Goal: Information Seeking & Learning: Check status

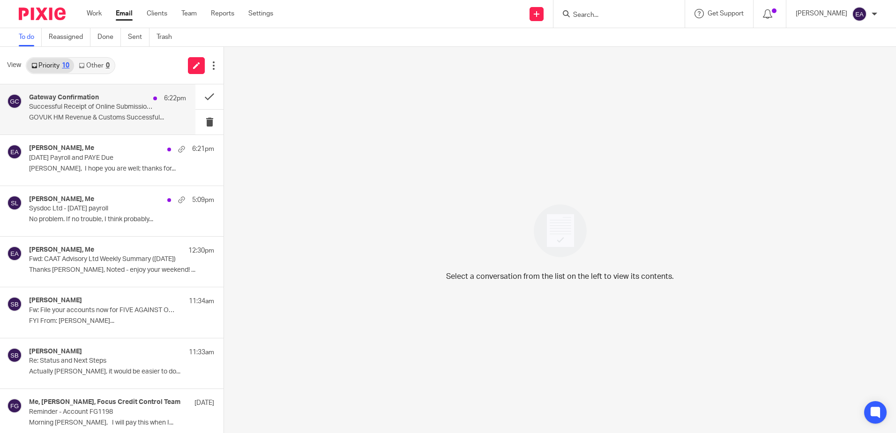
click at [87, 110] on p "Successful Receipt of Online Submission for Reference 992/NS5887" at bounding box center [92, 107] width 126 height 8
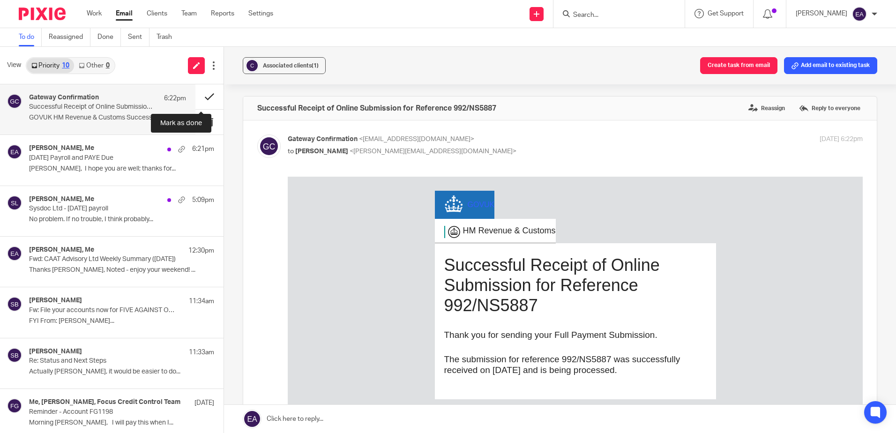
click at [201, 97] on button at bounding box center [209, 96] width 28 height 25
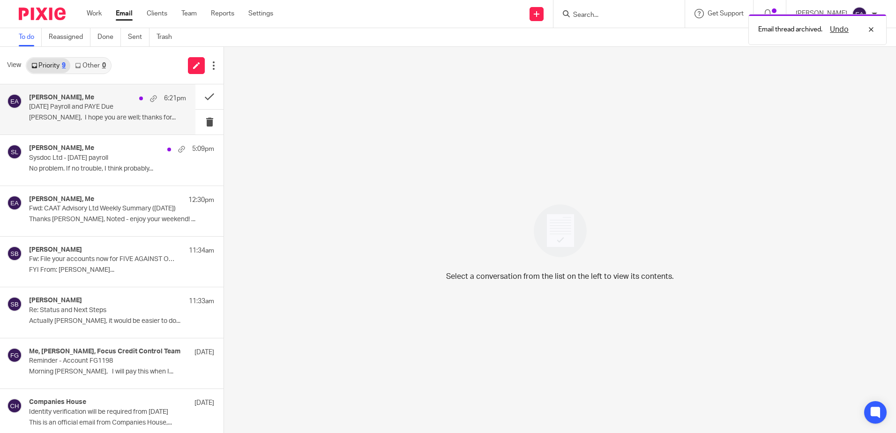
click at [70, 110] on p "[DATE] Payroll and PAYE Due" at bounding box center [92, 107] width 126 height 8
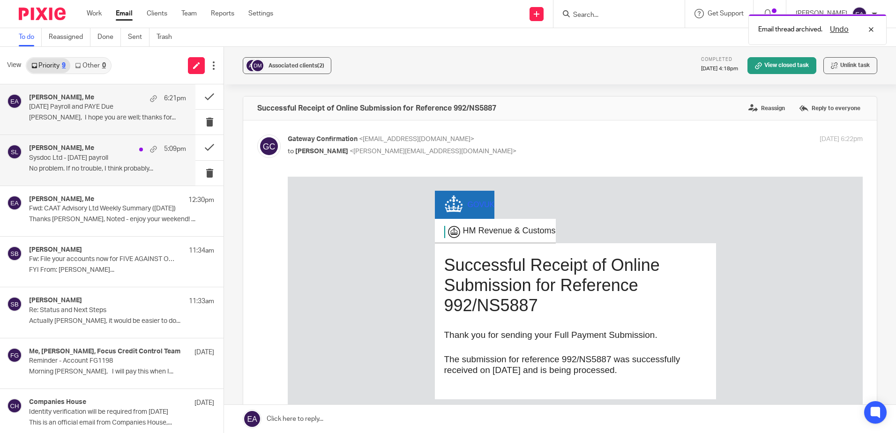
click at [79, 152] on h4 "[PERSON_NAME], Me" at bounding box center [61, 148] width 65 height 8
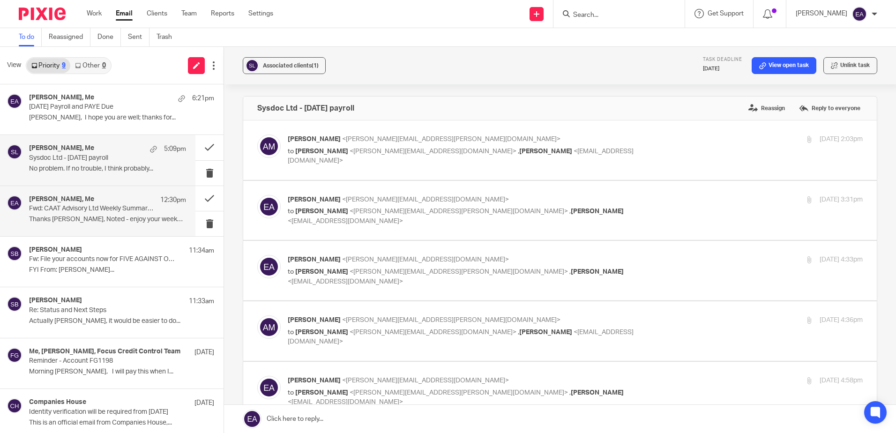
click at [99, 204] on div "[PERSON_NAME], Me 12:30pm" at bounding box center [107, 199] width 157 height 9
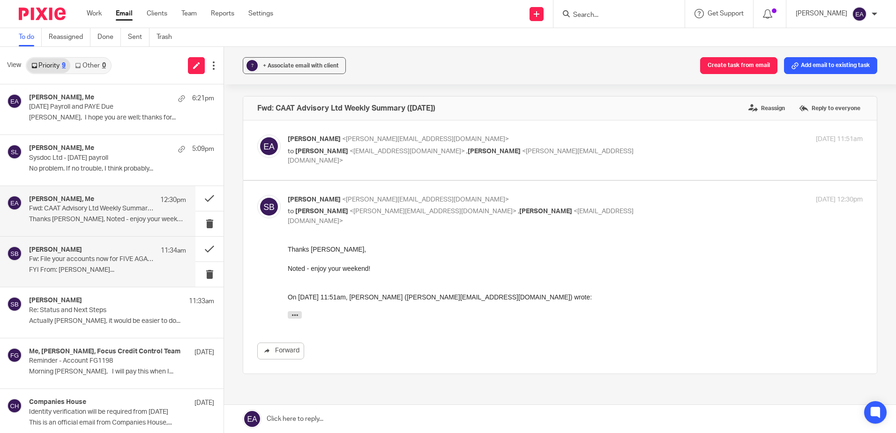
click at [82, 259] on p "Fw: File your accounts now for FIVE AGAINST ONE LTD 12886426" at bounding box center [92, 259] width 126 height 8
